Goal: Obtain resource: Download file/media

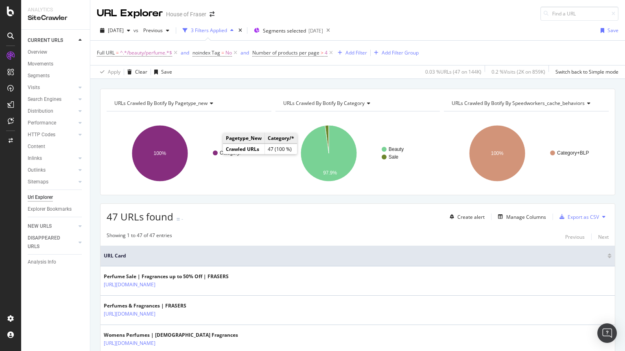
scroll to position [1338, 0]
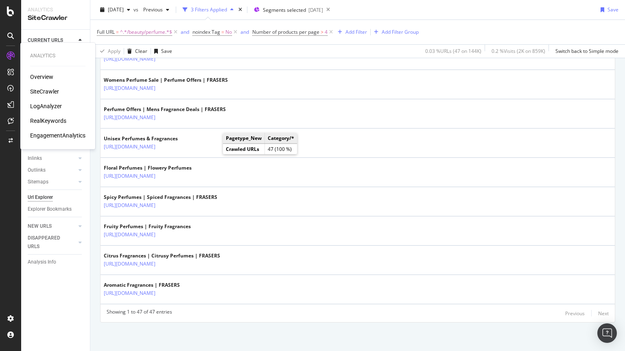
click at [40, 91] on div "SiteCrawler" at bounding box center [44, 91] width 29 height 8
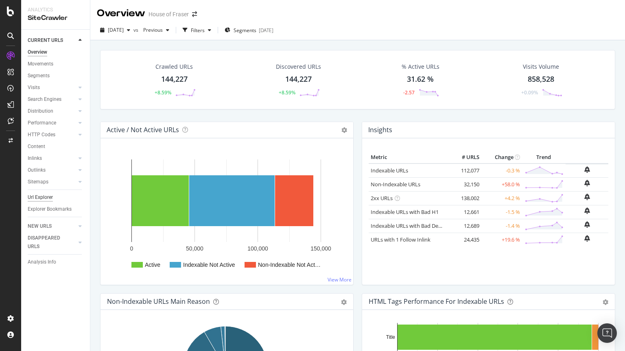
click at [36, 196] on div "Url Explorer" at bounding box center [40, 197] width 25 height 9
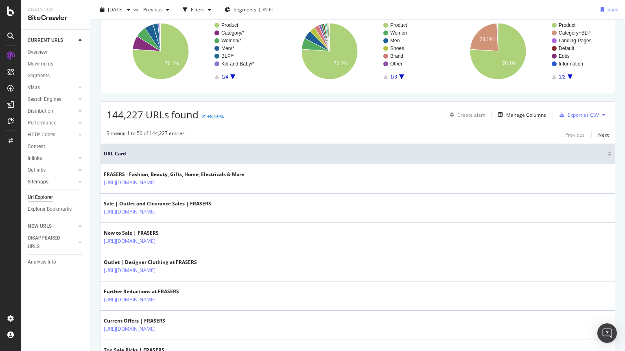
scroll to position [64, 0]
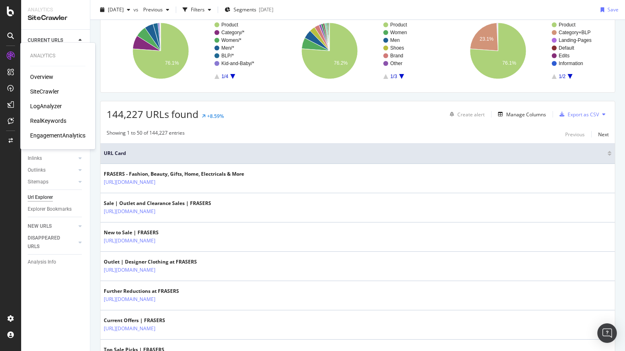
click at [44, 93] on div "SiteCrawler" at bounding box center [44, 91] width 29 height 8
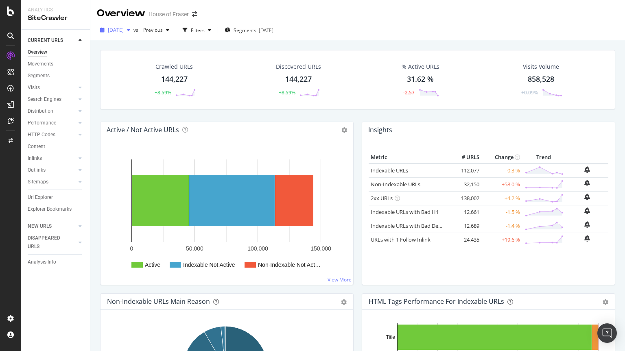
click at [124, 28] on span "[DATE]" at bounding box center [116, 29] width 16 height 7
click at [120, 30] on span "[DATE]" at bounding box center [116, 29] width 16 height 7
click at [28, 132] on div "HTTP Codes" at bounding box center [42, 135] width 28 height 9
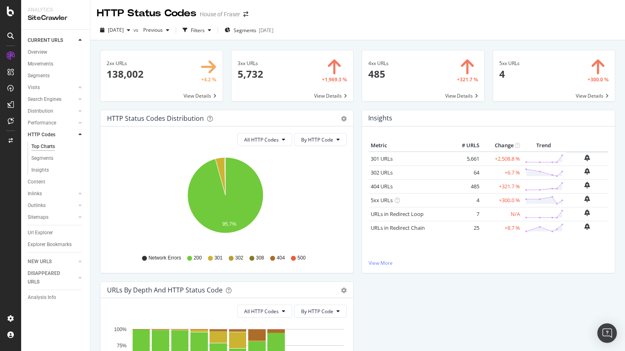
click at [327, 96] on span at bounding box center [292, 75] width 122 height 51
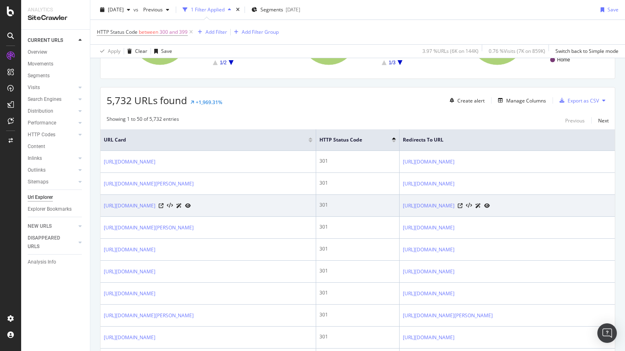
scroll to position [117, 0]
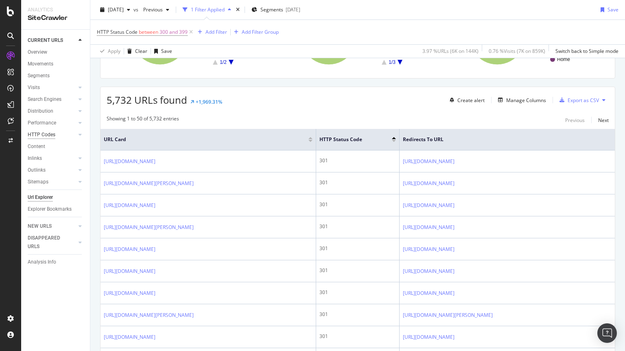
click at [41, 137] on div "HTTP Codes" at bounding box center [42, 135] width 28 height 9
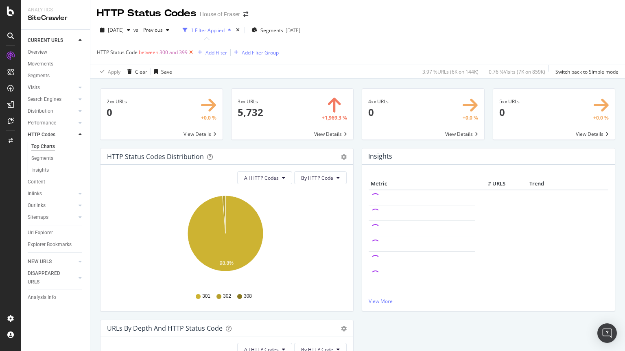
click at [189, 52] on icon at bounding box center [190, 52] width 7 height 8
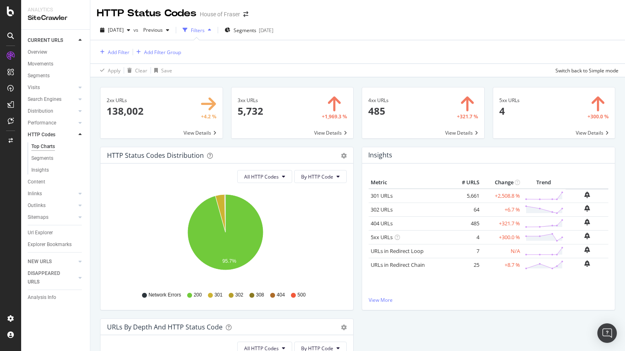
click at [453, 131] on span at bounding box center [423, 112] width 122 height 51
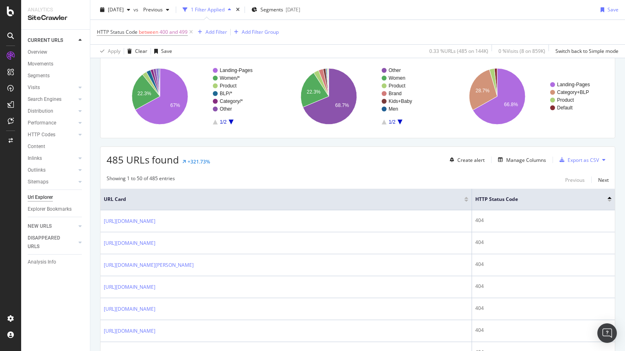
scroll to position [57, 0]
click at [527, 159] on div "Manage Columns" at bounding box center [526, 160] width 40 height 7
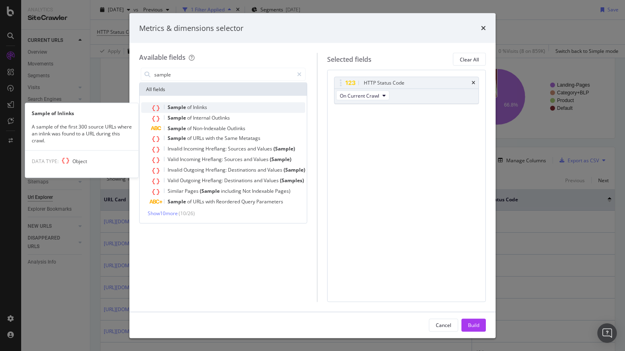
type input "sample"
click at [178, 109] on span "Sample" at bounding box center [178, 107] width 20 height 7
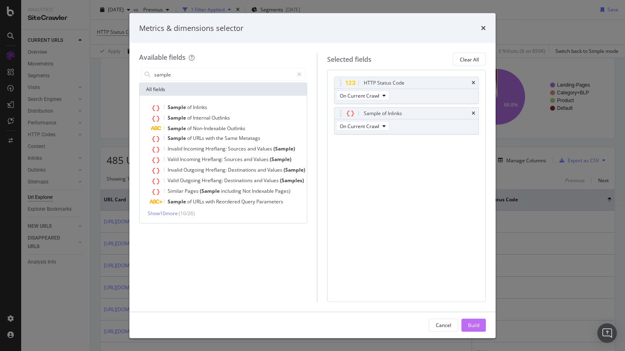
click at [468, 322] on div "Build" at bounding box center [473, 324] width 11 height 7
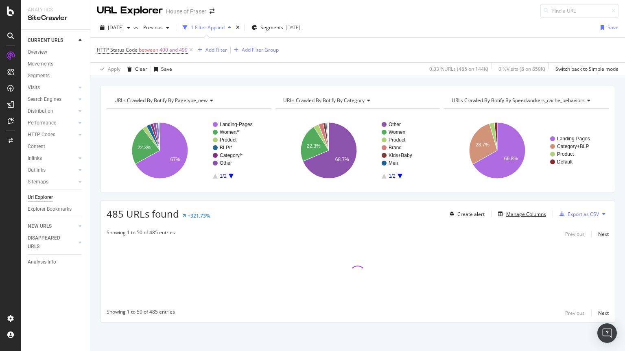
scroll to position [3, 0]
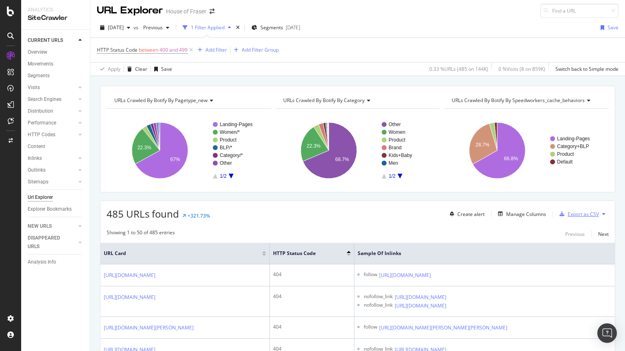
click at [567, 211] on div "Export as CSV" at bounding box center [582, 214] width 31 height 7
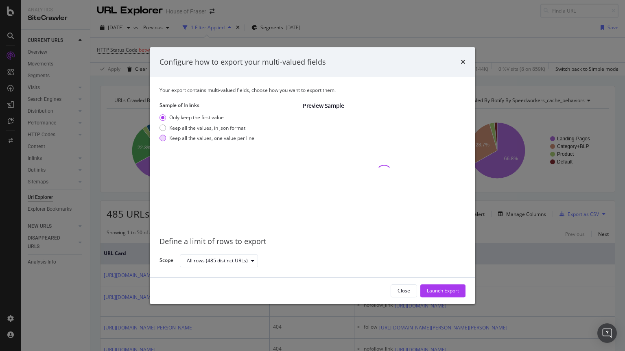
click at [181, 138] on div "Keep all the values, one value per line" at bounding box center [211, 138] width 85 height 7
click at [429, 291] on div "Launch Export" at bounding box center [443, 290] width 32 height 7
